Goal: Transaction & Acquisition: Purchase product/service

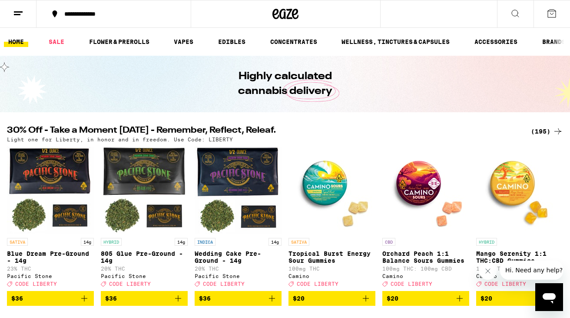
click at [486, 268] on icon "Close message from company" at bounding box center [488, 270] width 7 height 7
click at [538, 130] on div "(195)" at bounding box center [547, 131] width 32 height 10
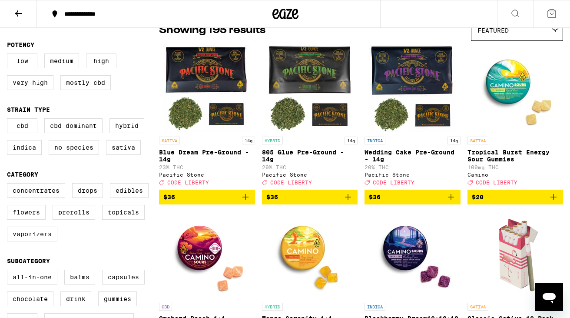
scroll to position [86, 0]
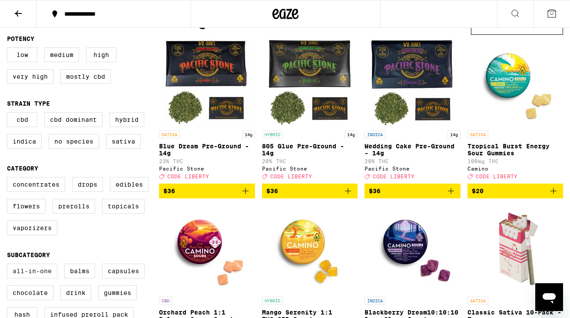
click at [30, 278] on label "All-In-One" at bounding box center [32, 270] width 50 height 15
click at [9, 265] on input "All-In-One" at bounding box center [9, 265] width 0 height 0
checkbox input "true"
